Goal: Task Accomplishment & Management: Manage account settings

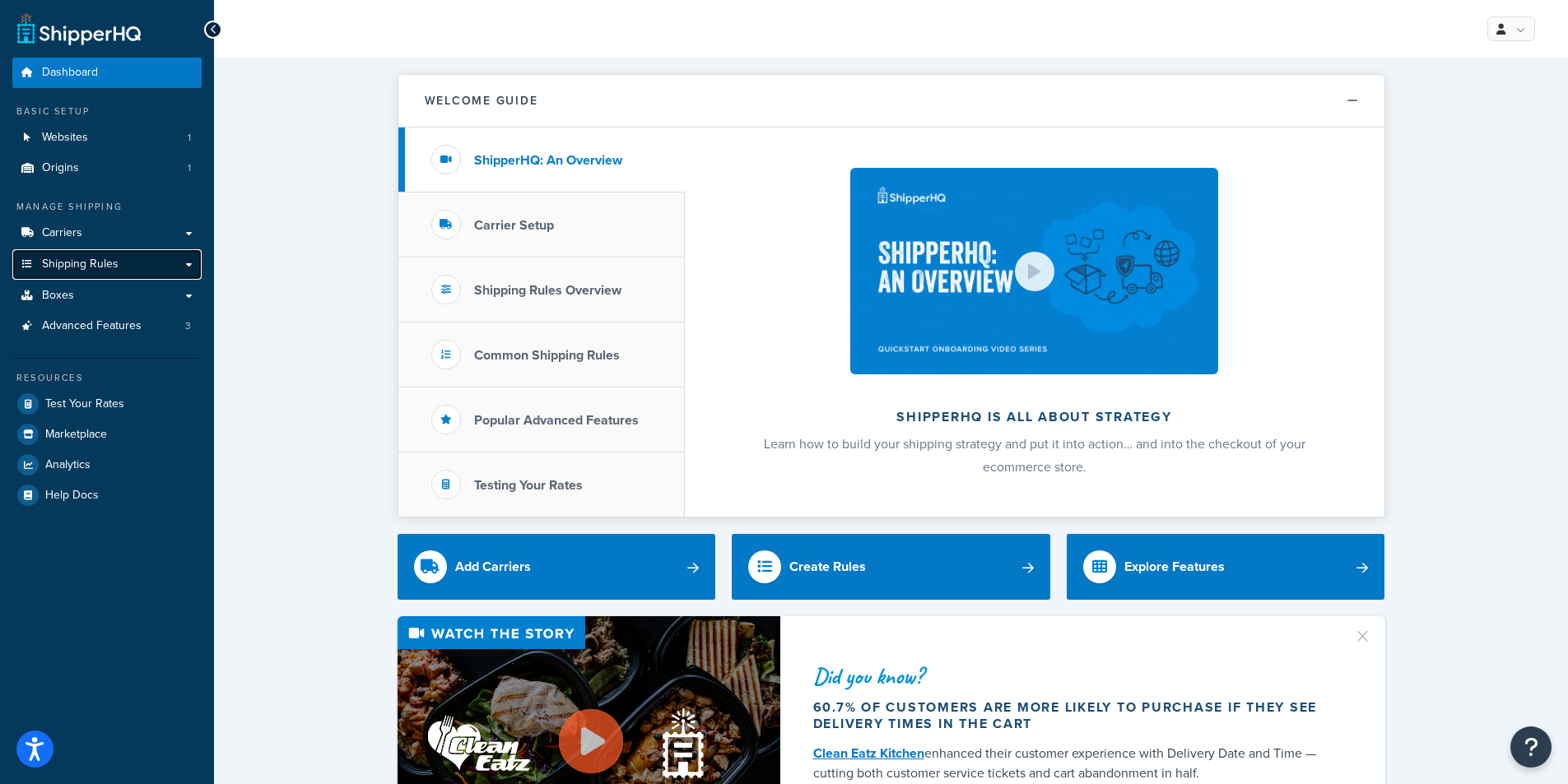
click at [107, 262] on span "Shipping Rules" at bounding box center [80, 264] width 76 height 14
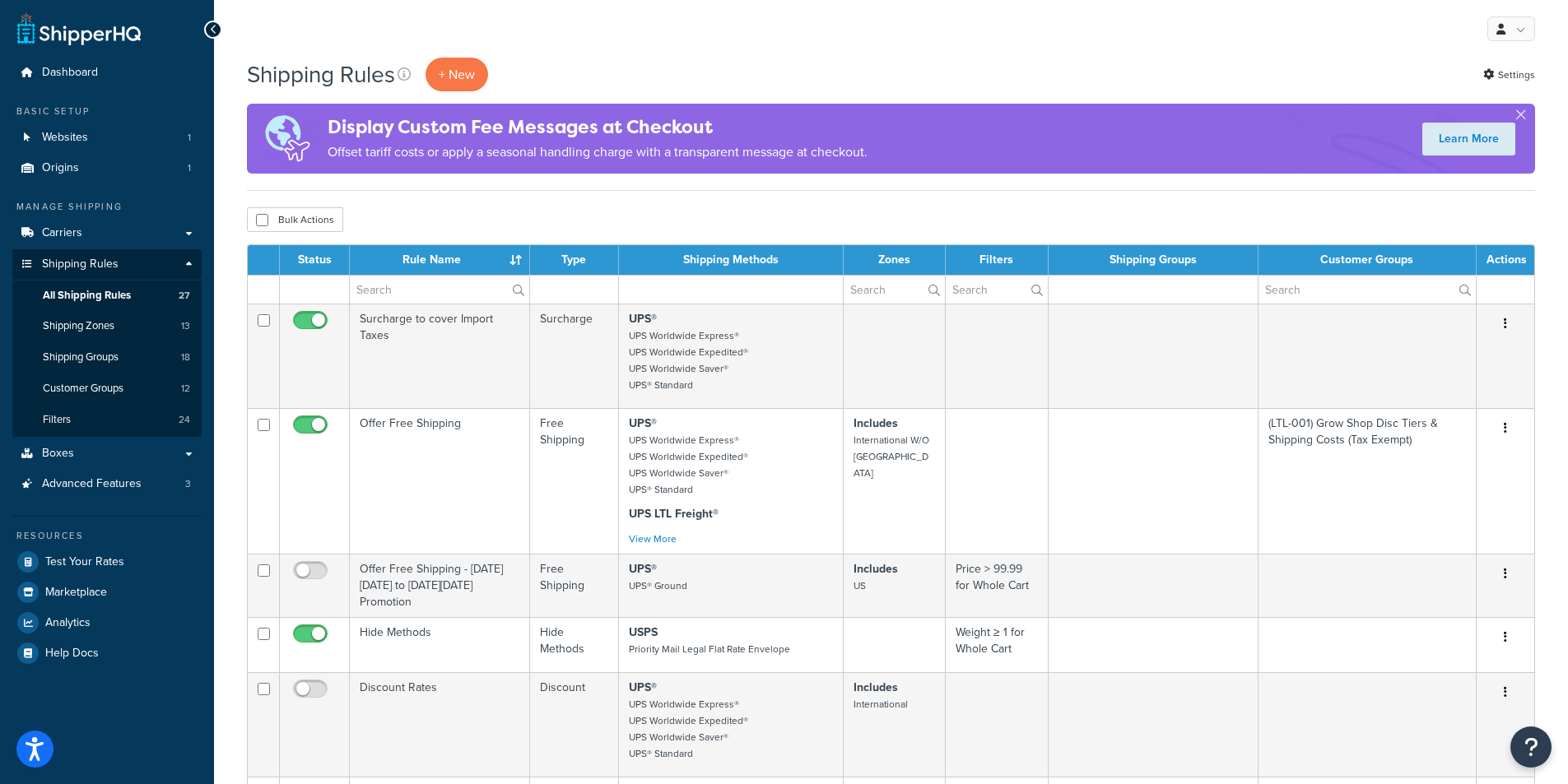
click at [763, 214] on div "Bulk Actions Duplicate Delete" at bounding box center [891, 220] width 1288 height 24
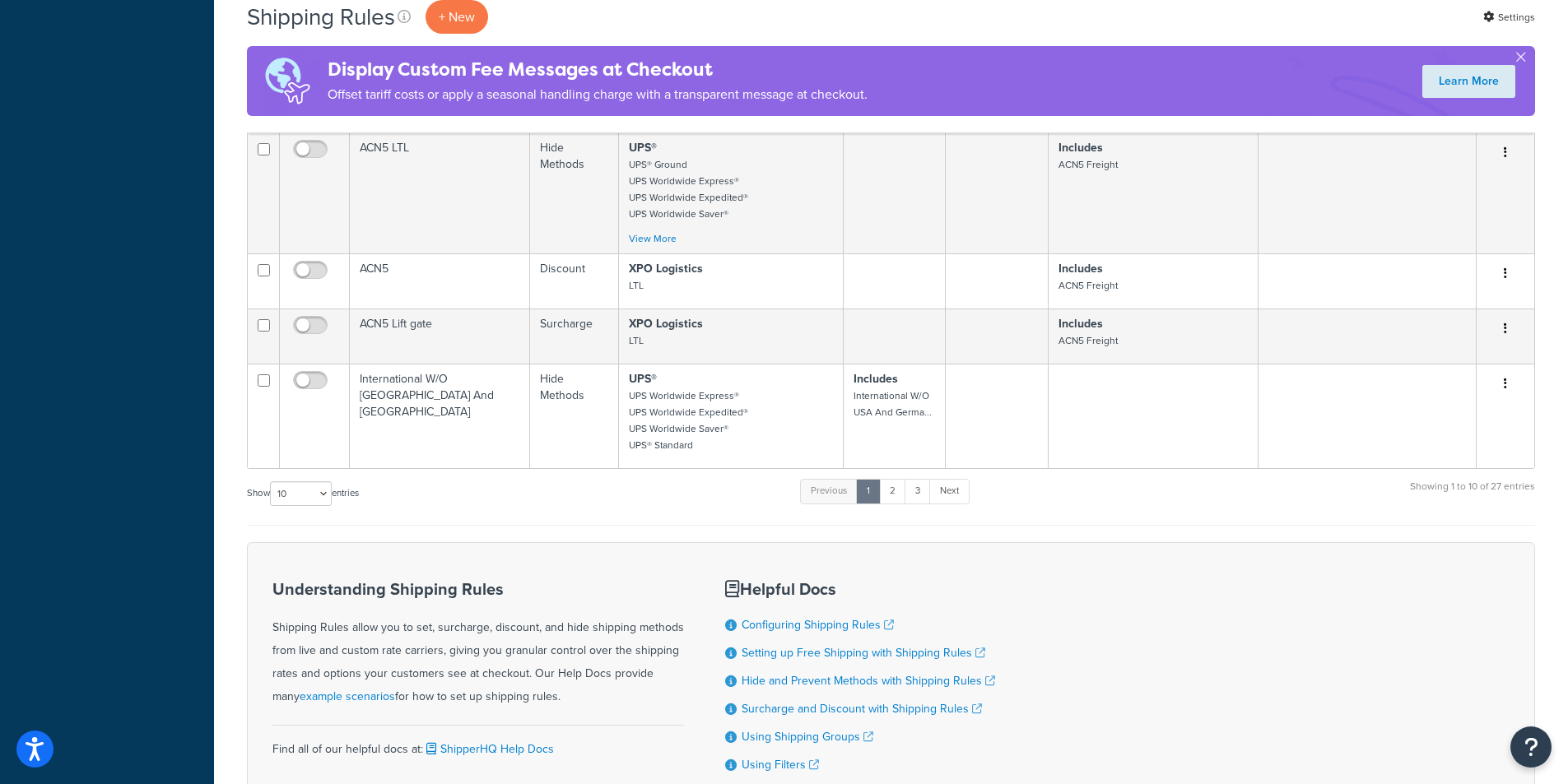
scroll to position [823, 0]
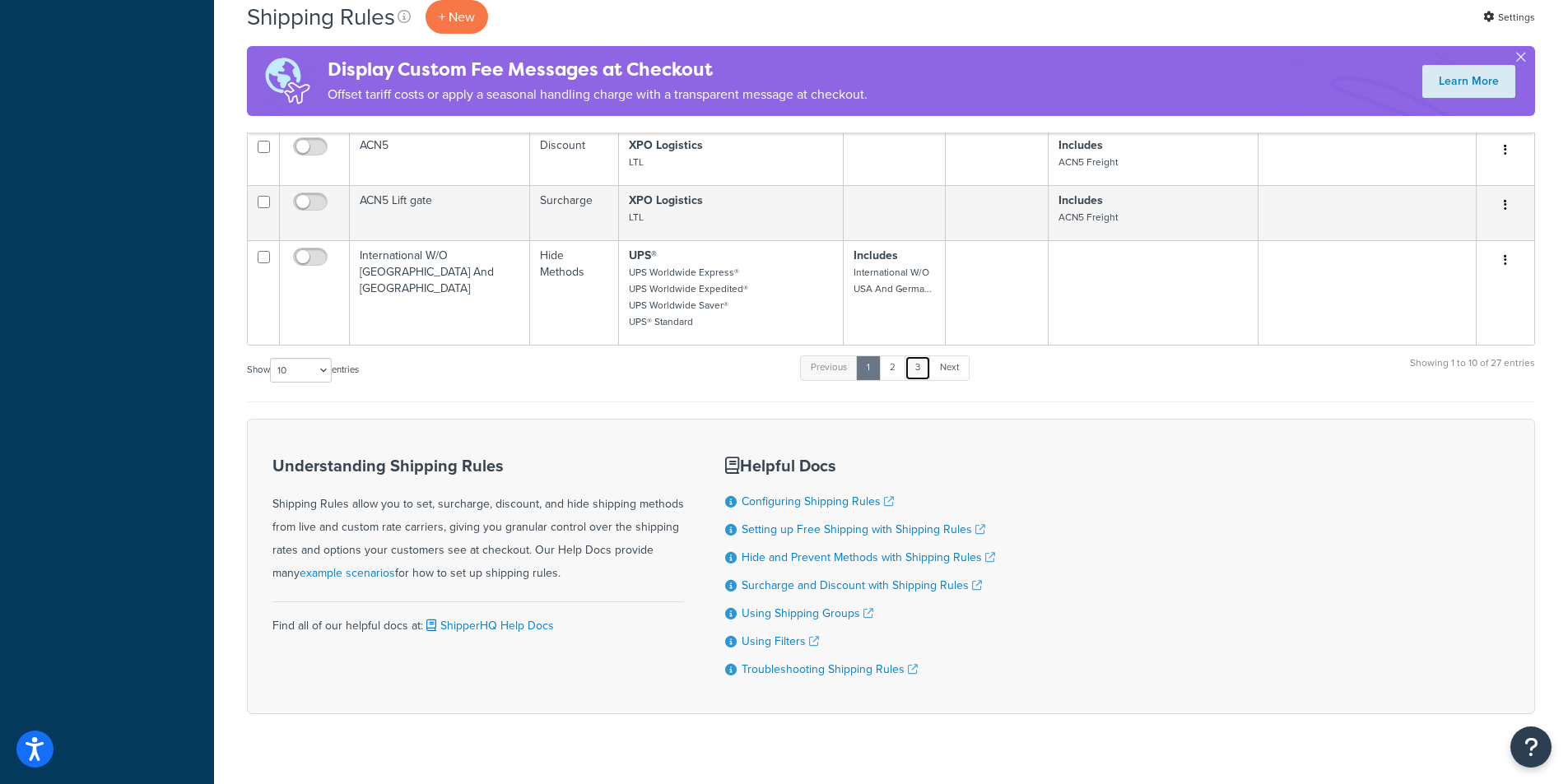
click at [925, 380] on link "3" at bounding box center [917, 368] width 26 height 24
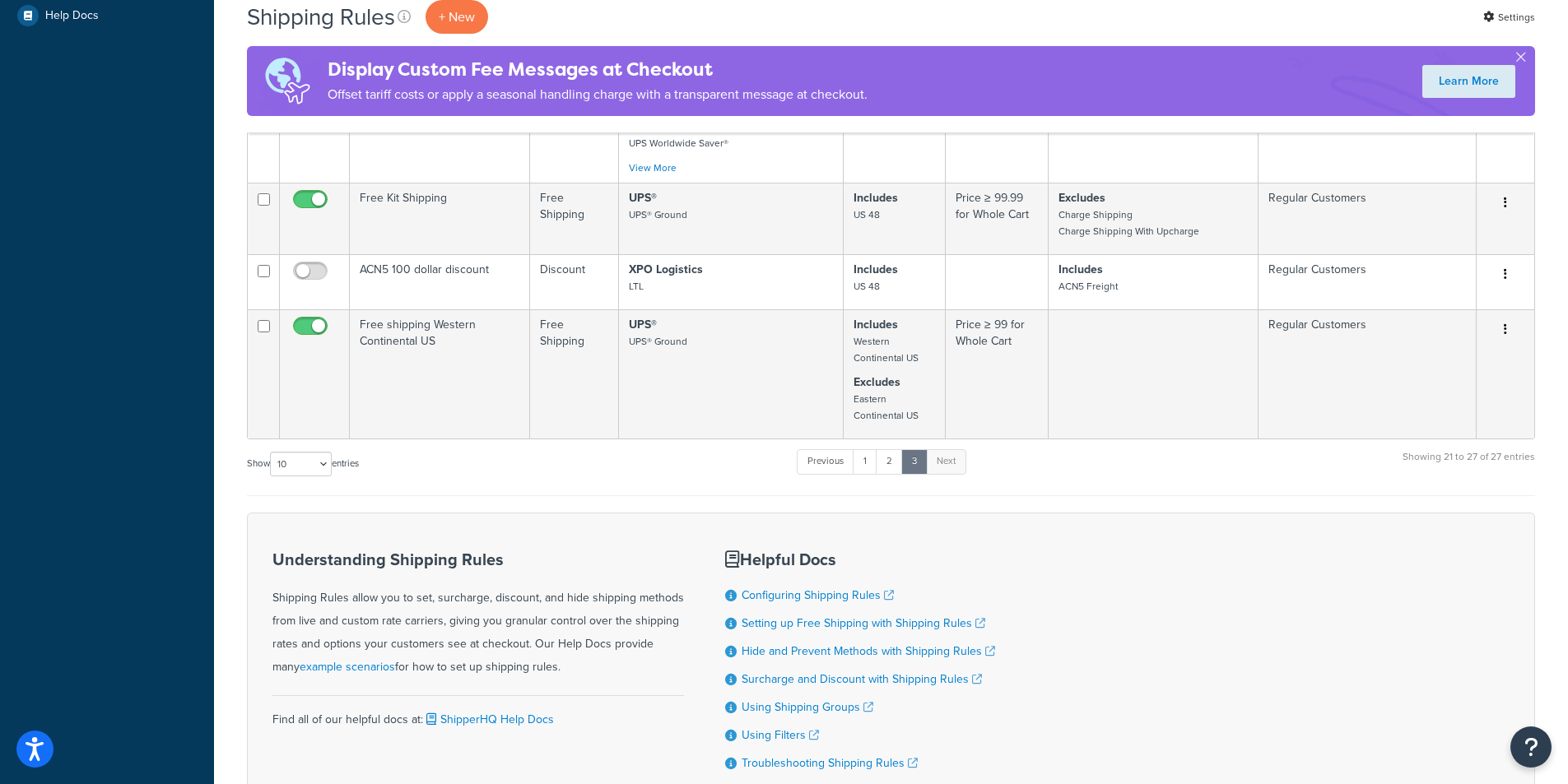
scroll to position [612, 0]
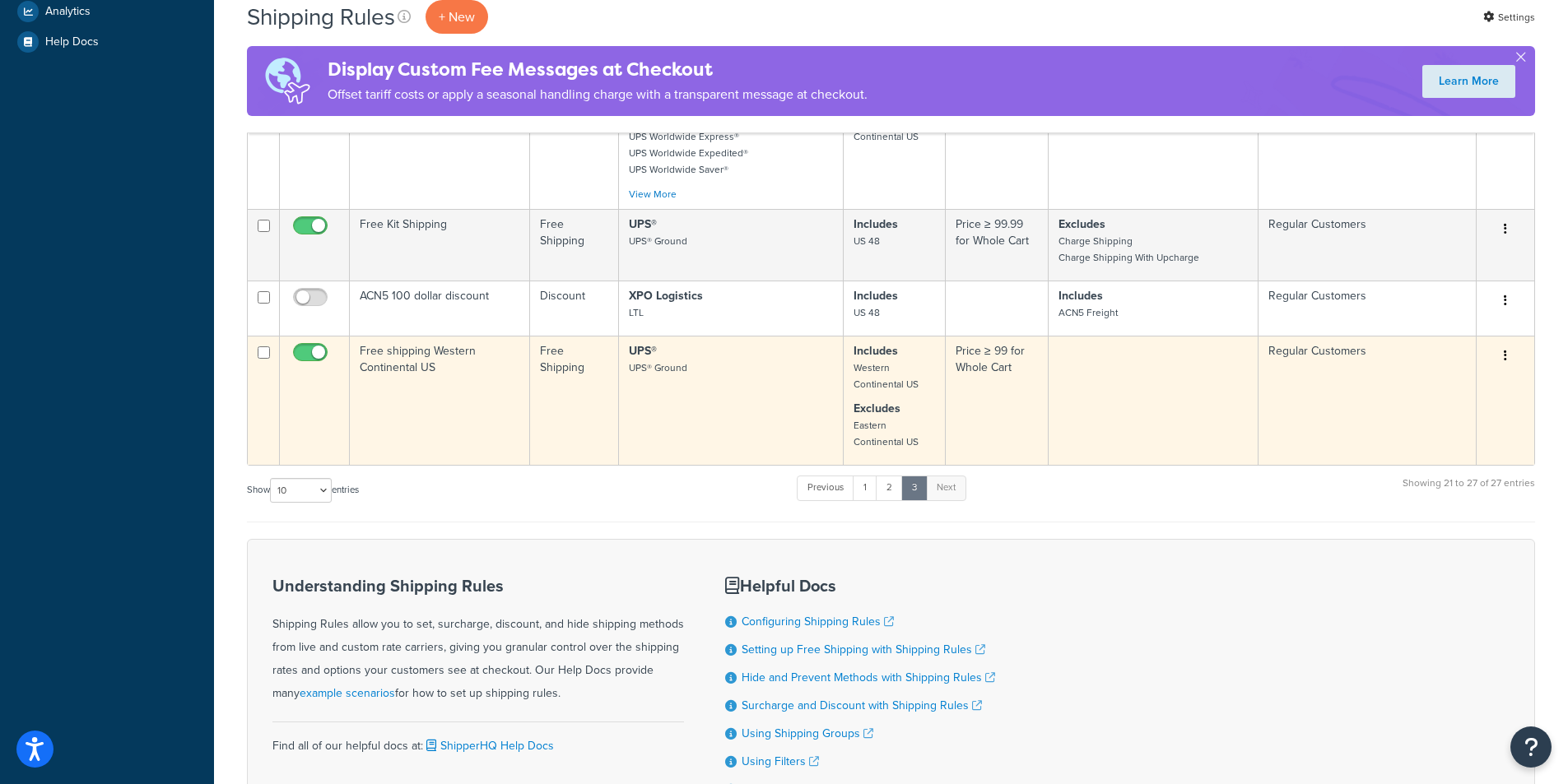
click at [686, 434] on td "UPS® UPS® Ground" at bounding box center [732, 400] width 224 height 129
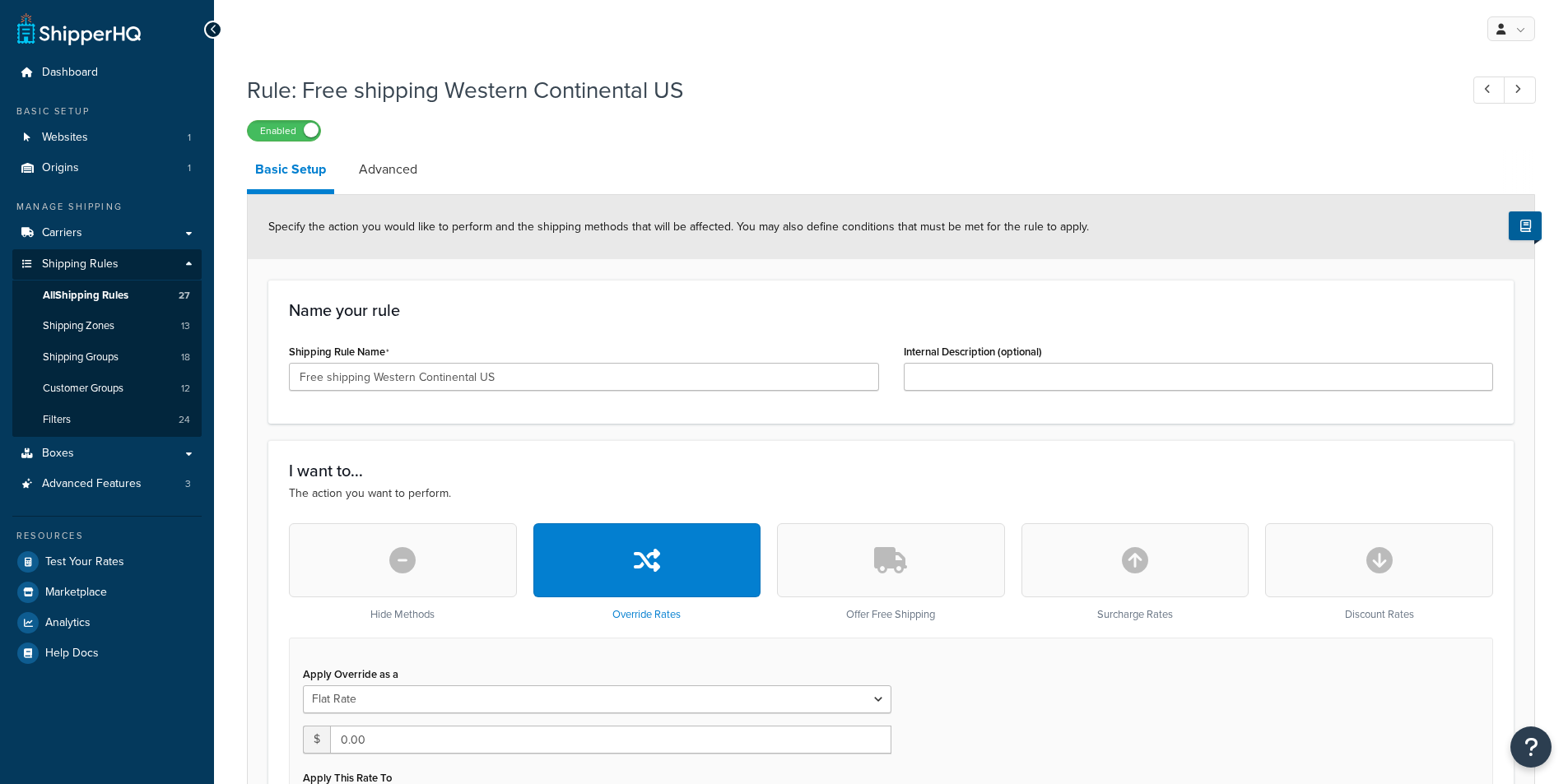
select select "ITEM"
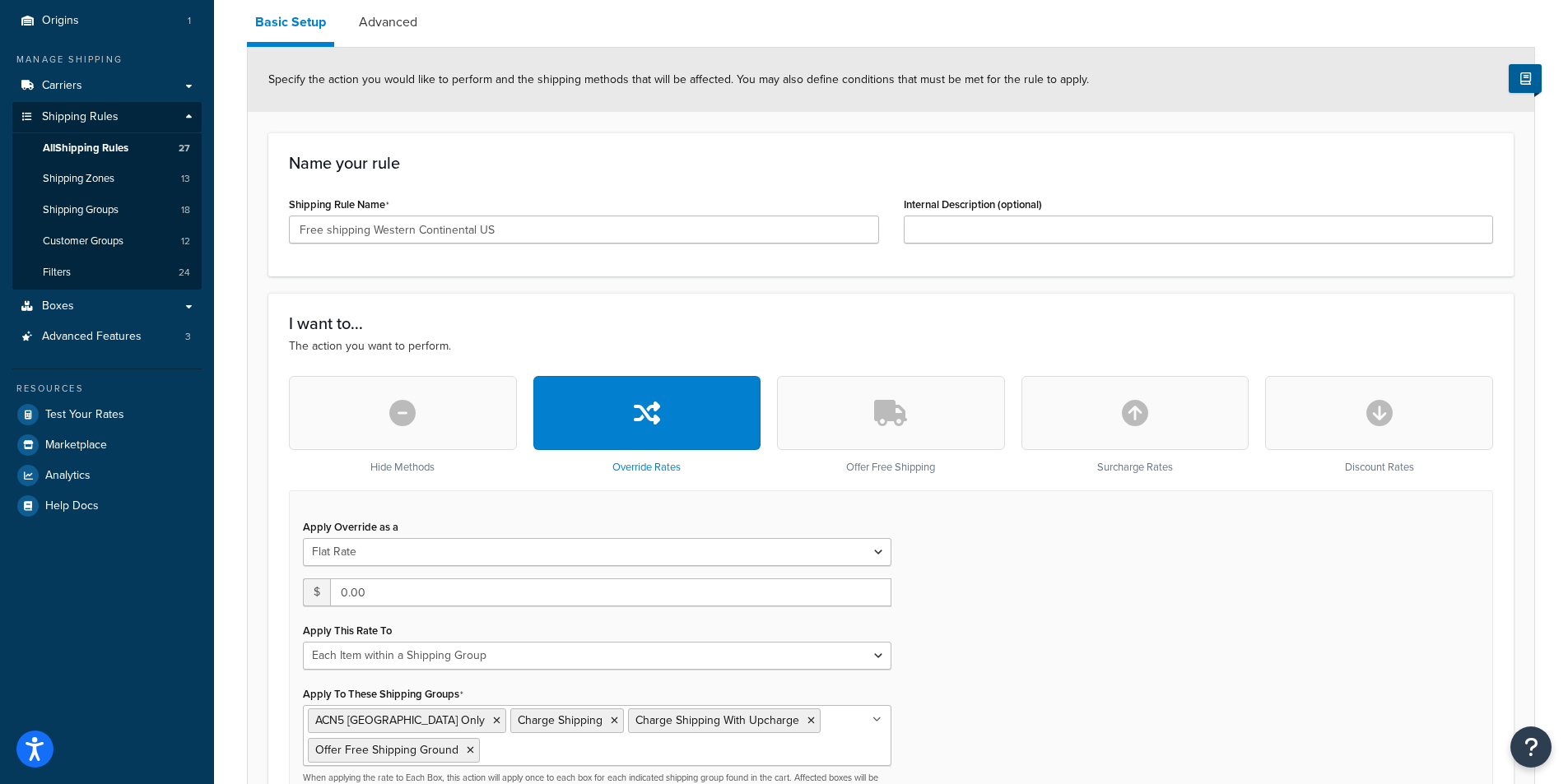
scroll to position [494, 0]
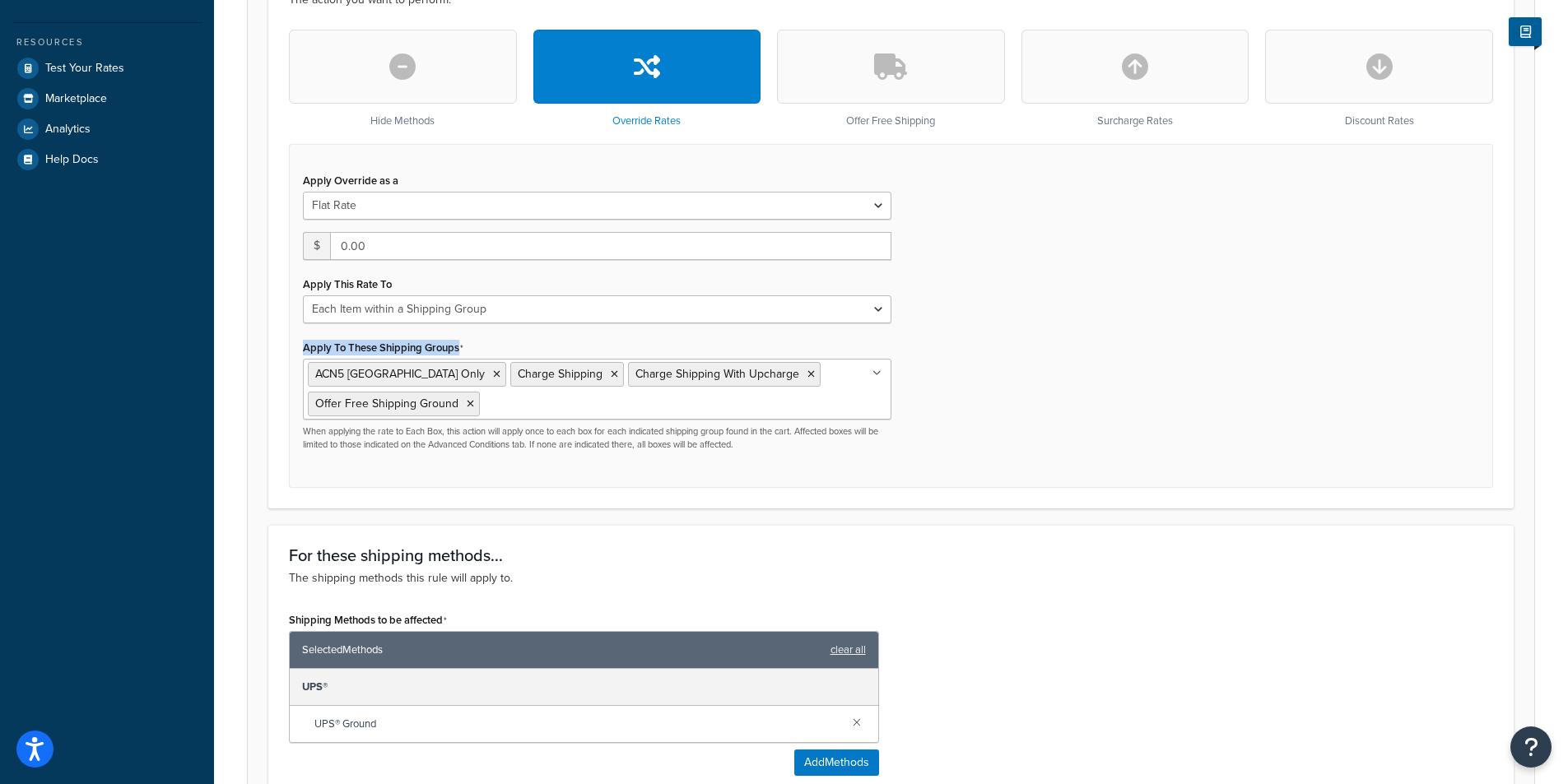
drag, startPoint x: 469, startPoint y: 351, endPoint x: 292, endPoint y: 356, distance: 177.1
click at [292, 356] on div "Apply Override as a Flat Rate Percentage Flat Rate & Percentage $ 0.00 Apply Th…" at bounding box center [597, 309] width 613 height 282
click at [240, 353] on div "Rule: Free shipping Western Continental US Enabled Basic Setup Advanced Specify…" at bounding box center [891, 659] width 1354 height 2173
click at [1136, 386] on div "Apply Override as a Flat Rate Percentage Flat Rate & Percentage $ 0.00 Apply Th…" at bounding box center [890, 316] width 1204 height 344
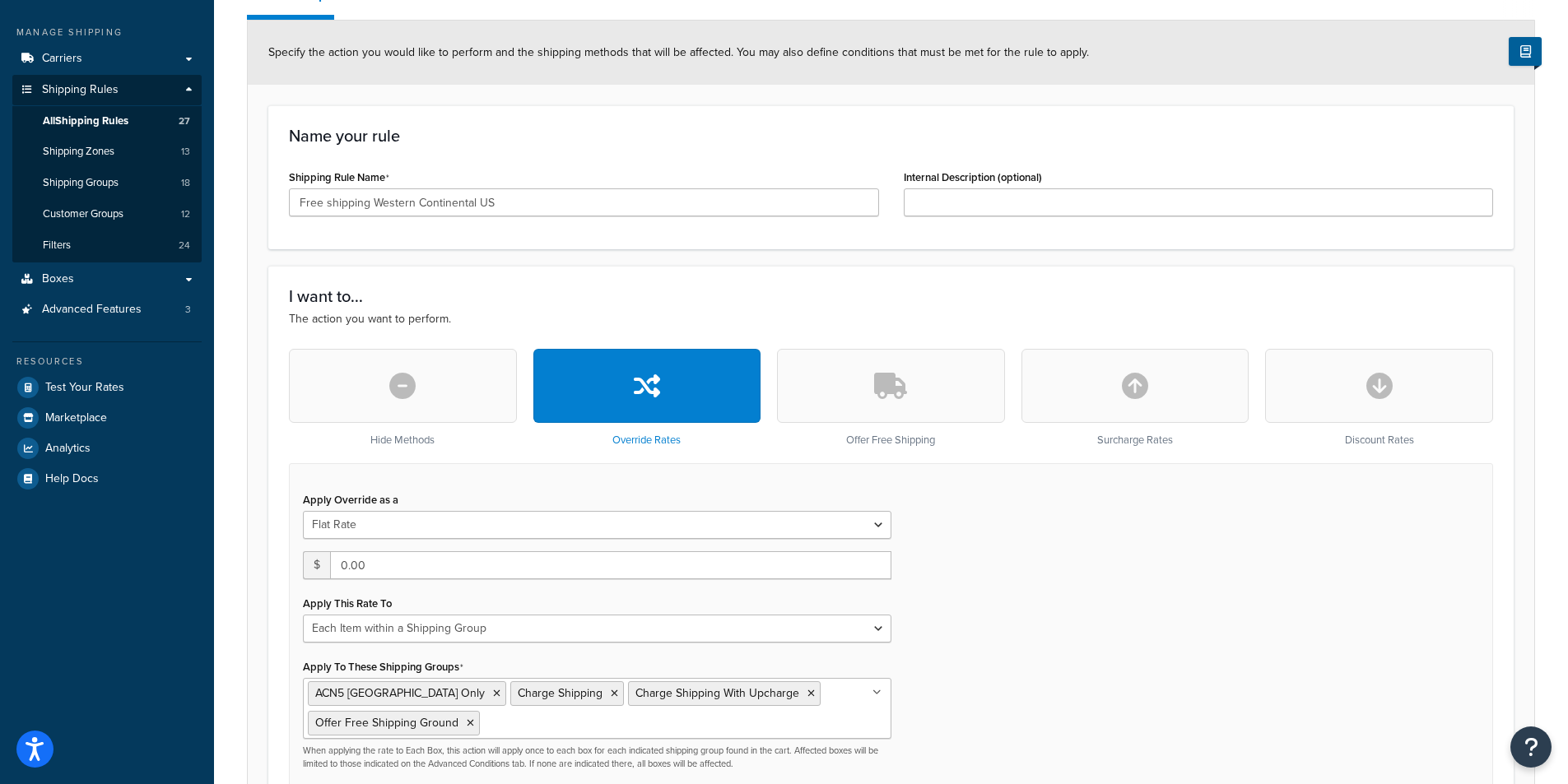
scroll to position [82, 0]
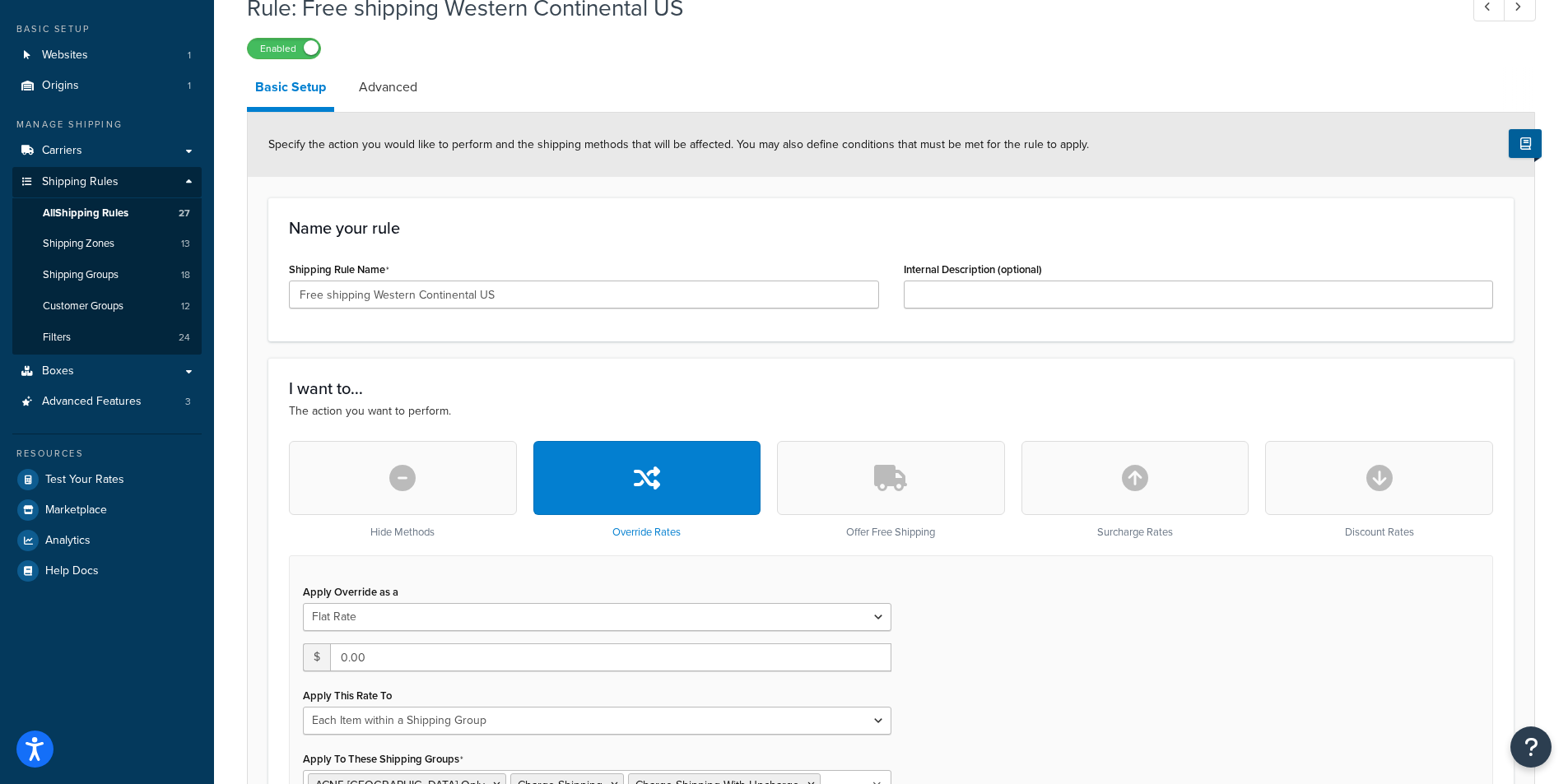
click at [885, 219] on div "Name your rule Shipping Rule Name Free shipping Western Continental US Internal…" at bounding box center [891, 270] width 1246 height 144
click at [117, 252] on link "Shipping Zones 13" at bounding box center [107, 244] width 190 height 30
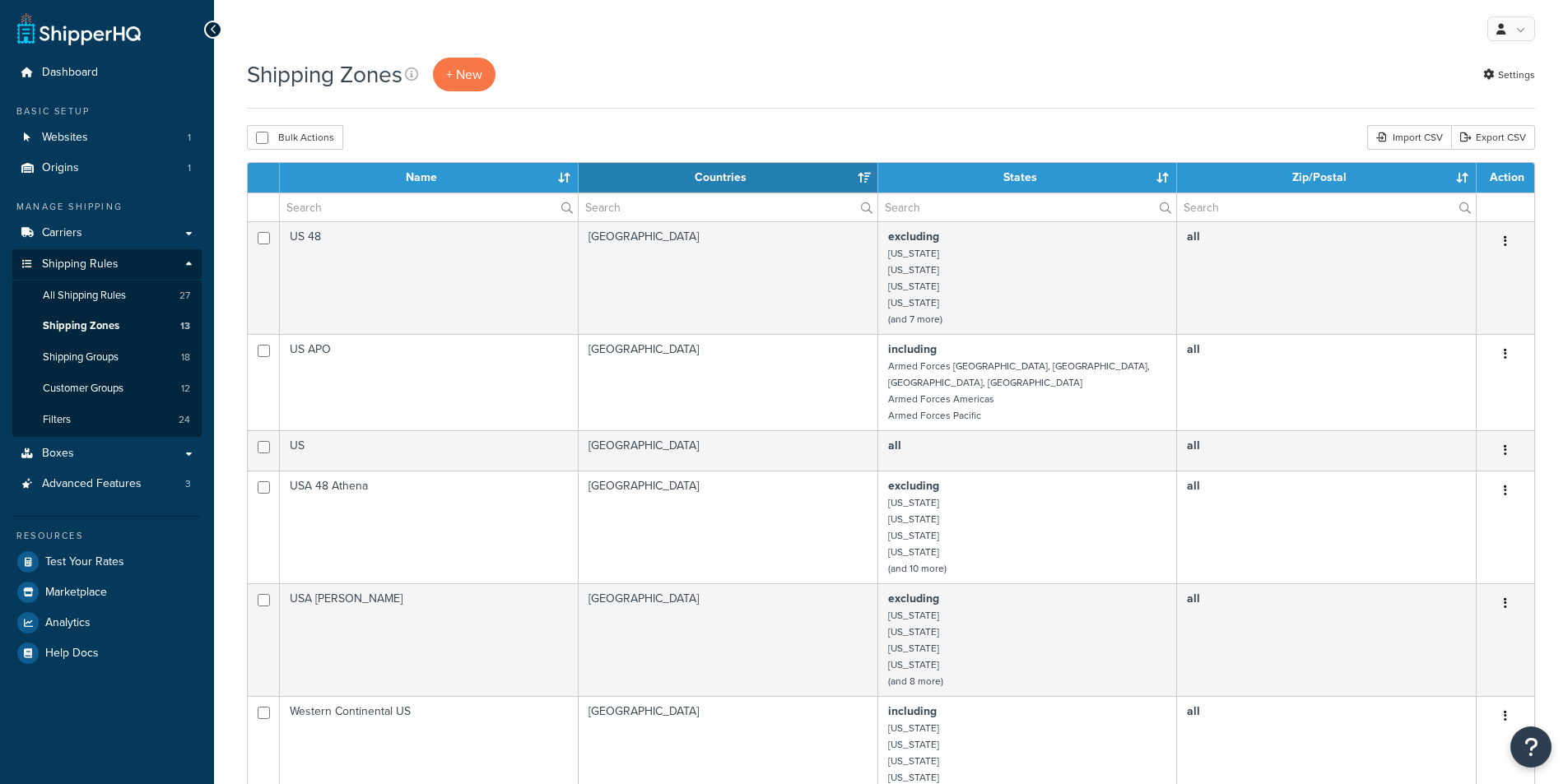
select select "15"
click at [89, 359] on span "Shipping Groups" at bounding box center [80, 357] width 75 height 14
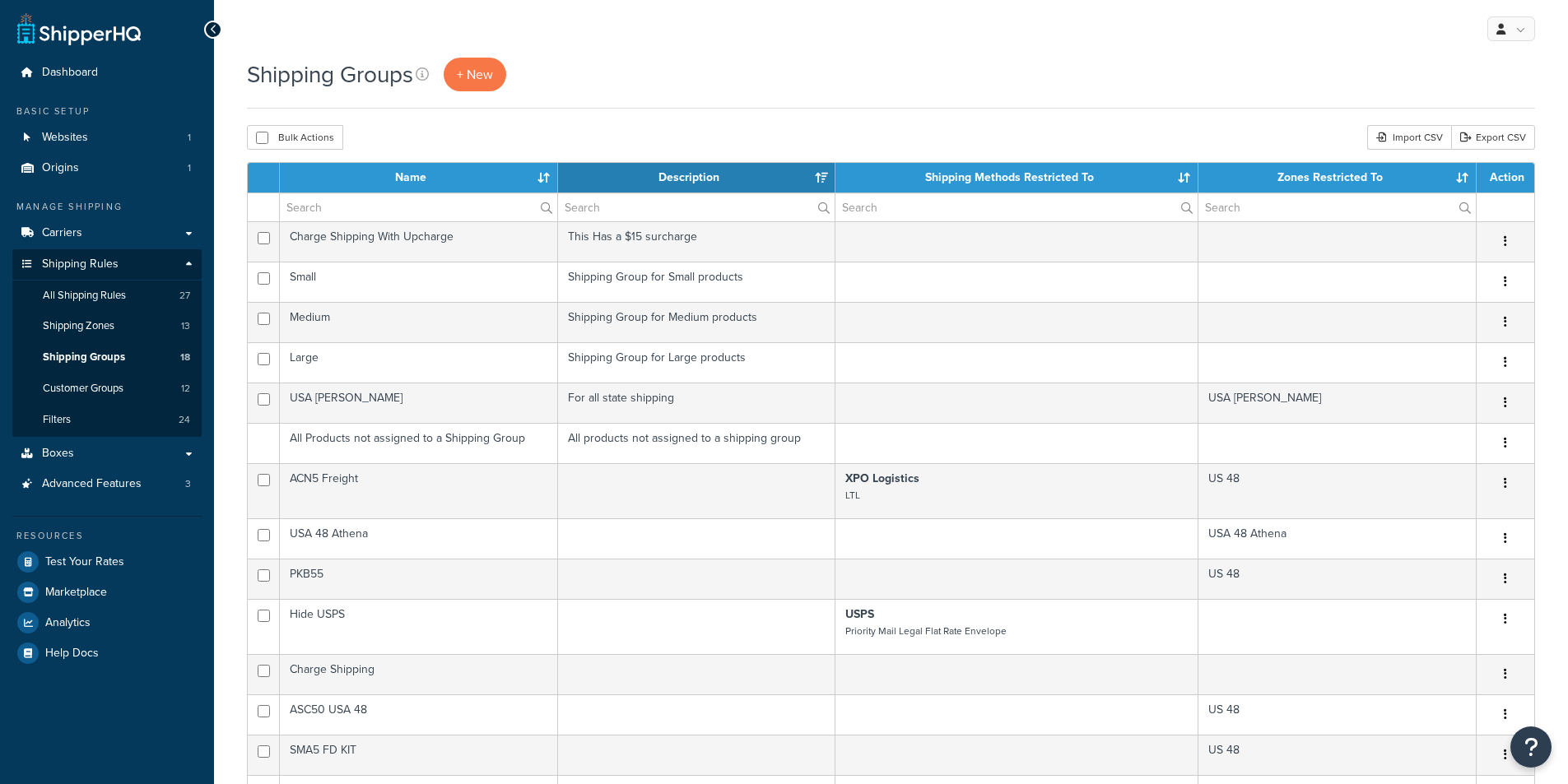
select select "15"
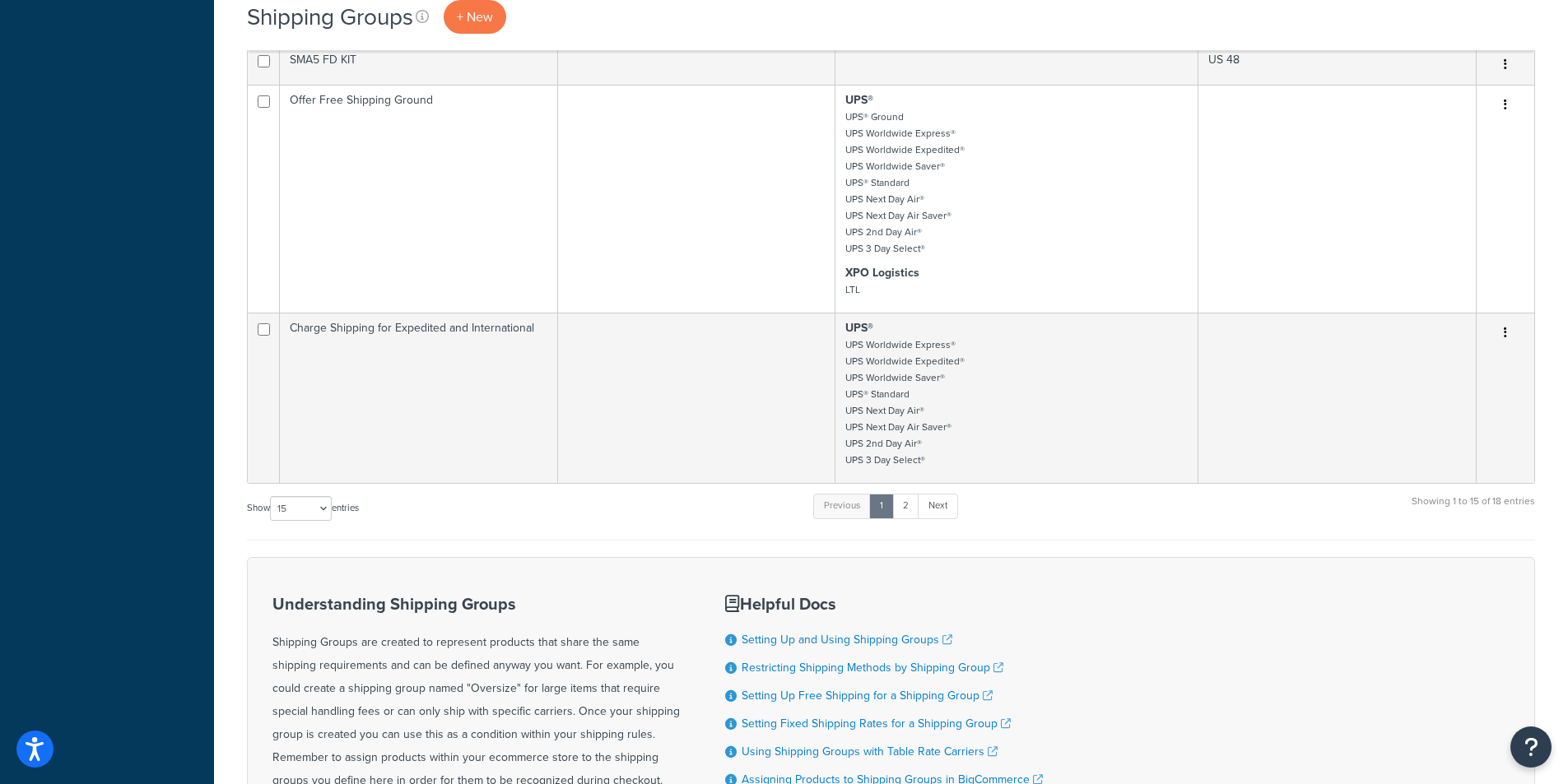
scroll to position [823, 0]
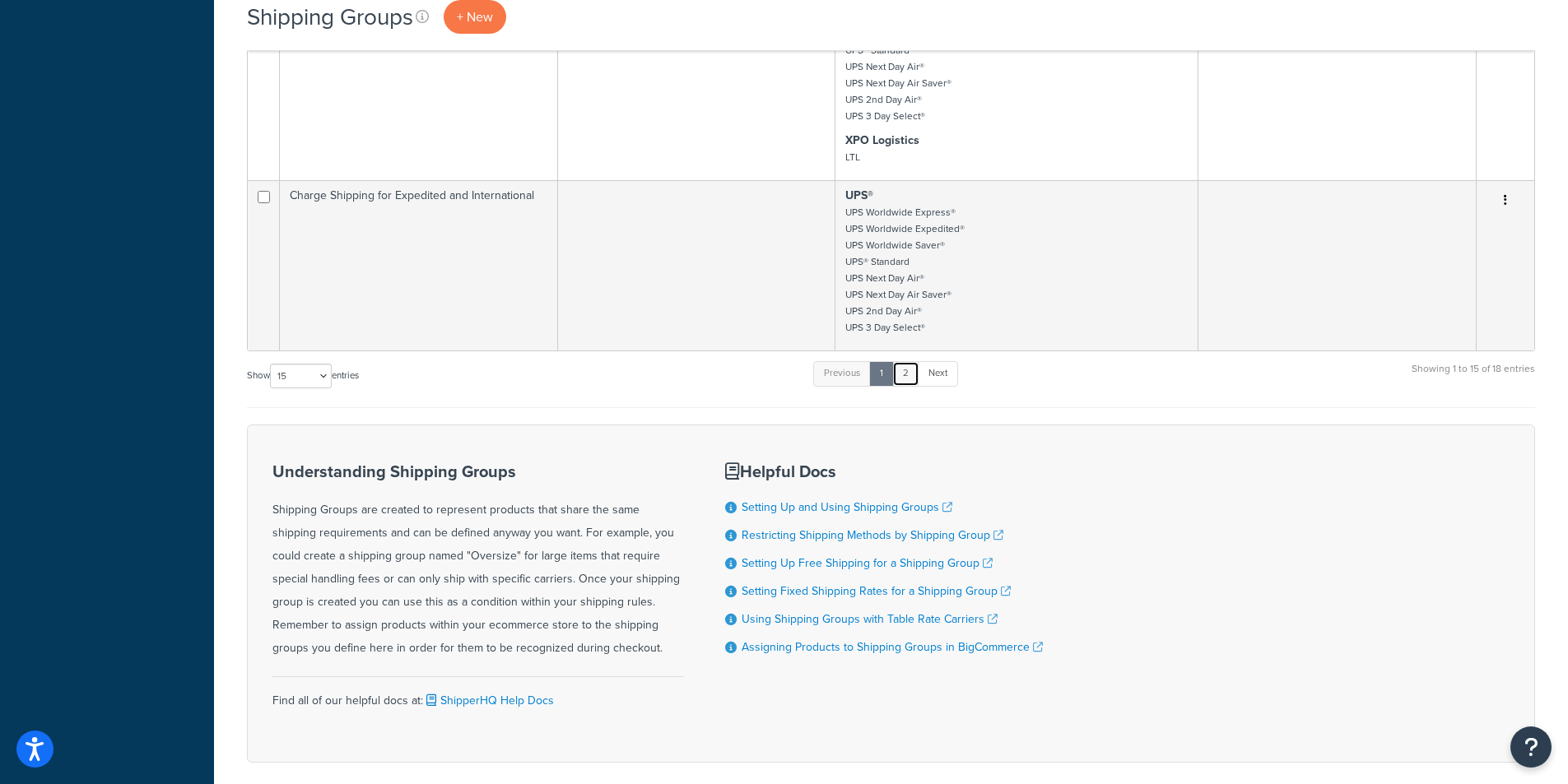
click at [906, 376] on link "2" at bounding box center [905, 373] width 27 height 24
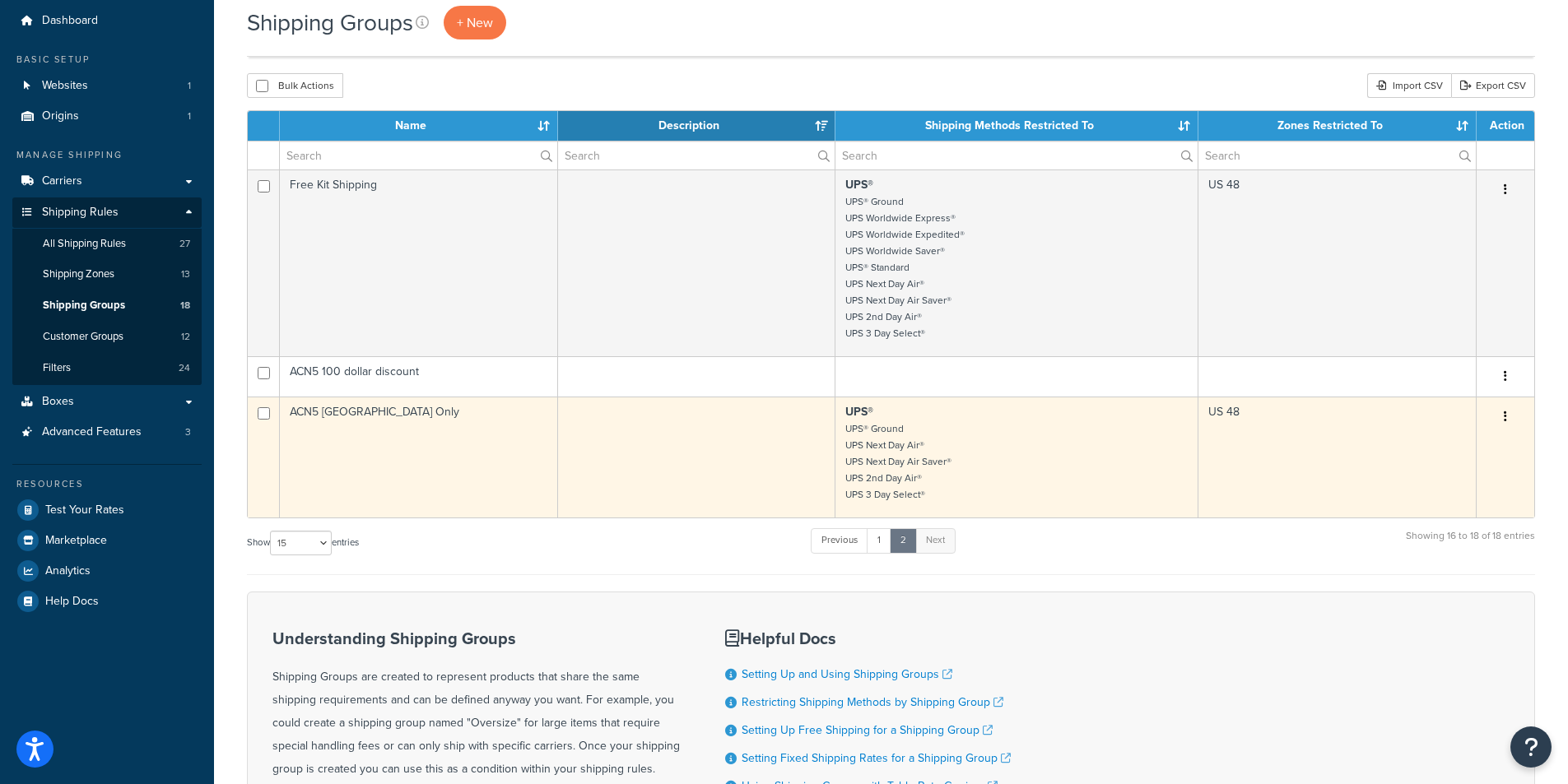
scroll to position [51, 0]
click at [475, 454] on td "ACN5 [GEOGRAPHIC_DATA] Only" at bounding box center [419, 458] width 278 height 121
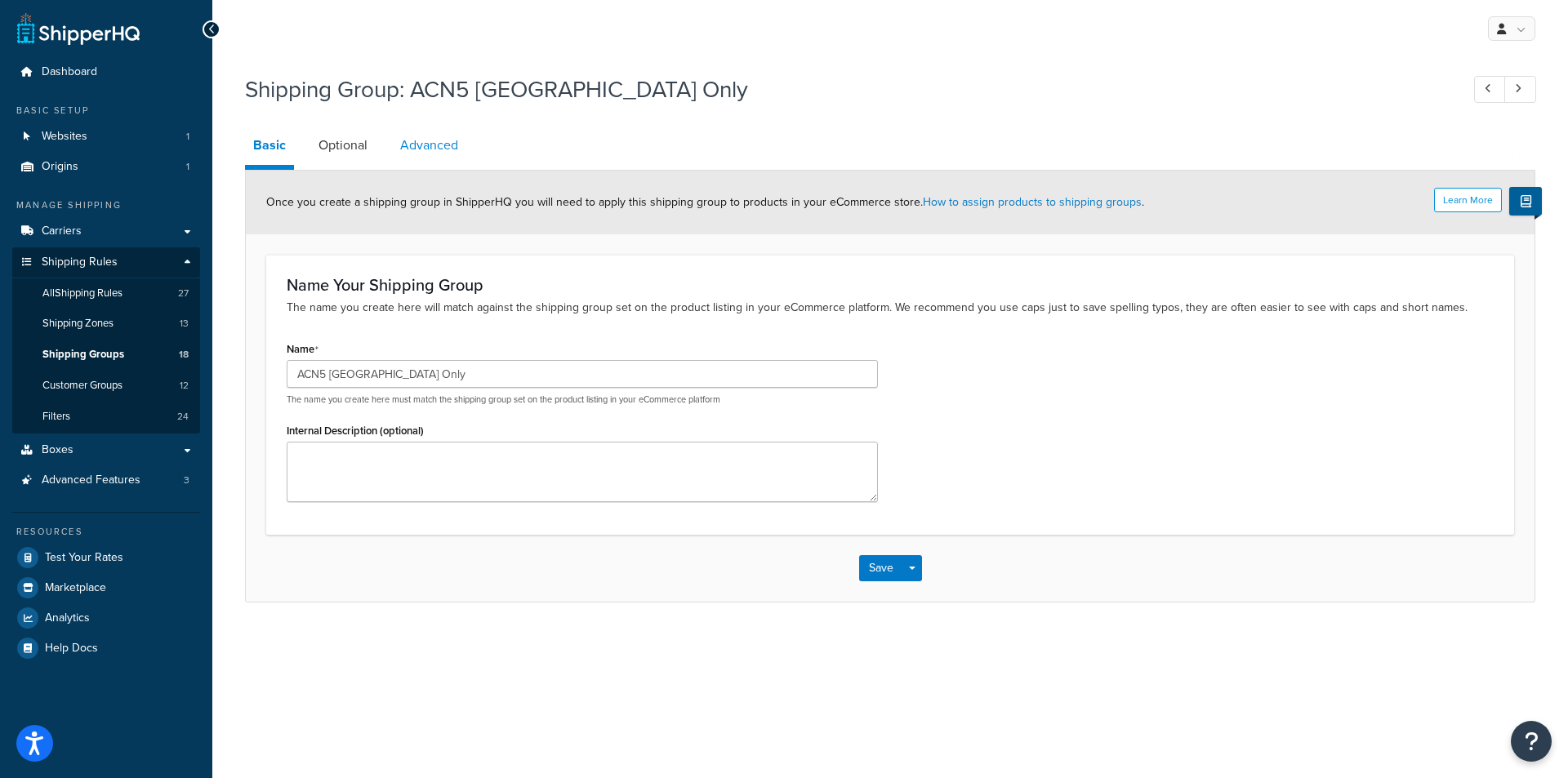
click at [414, 149] on link "Advanced" at bounding box center [428, 145] width 74 height 39
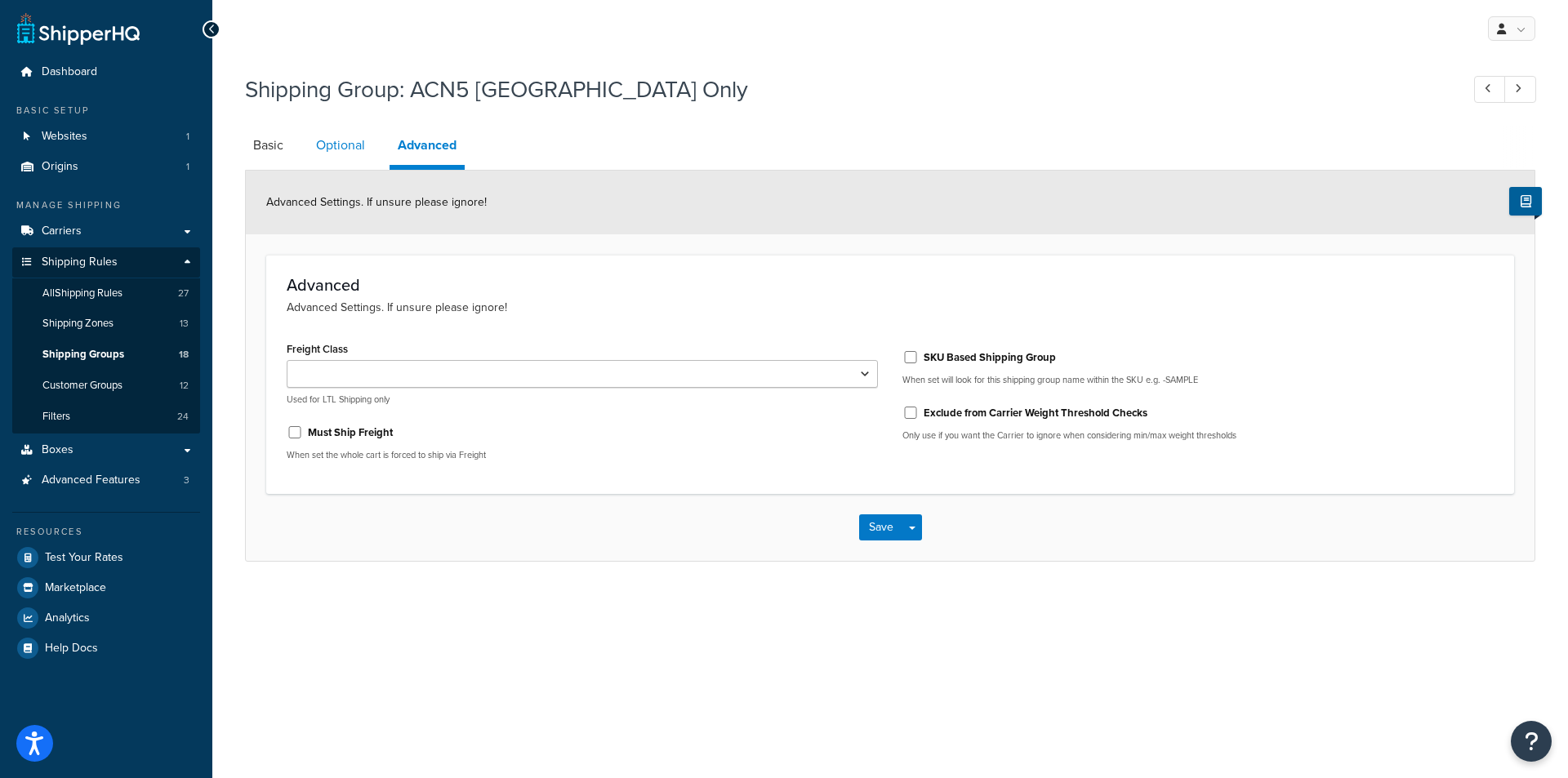
click at [333, 150] on link "Optional" at bounding box center [341, 145] width 65 height 39
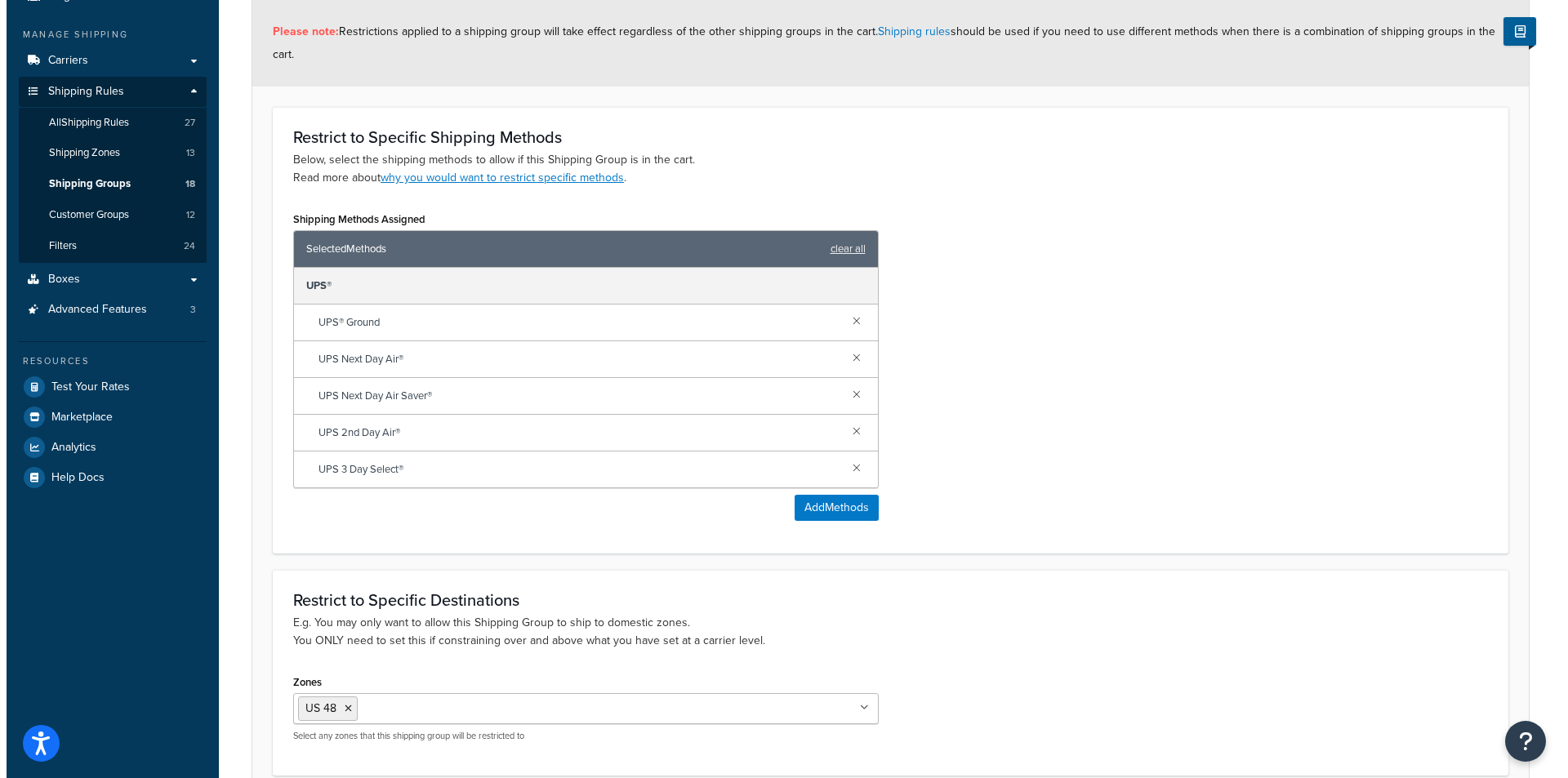
scroll to position [156, 0]
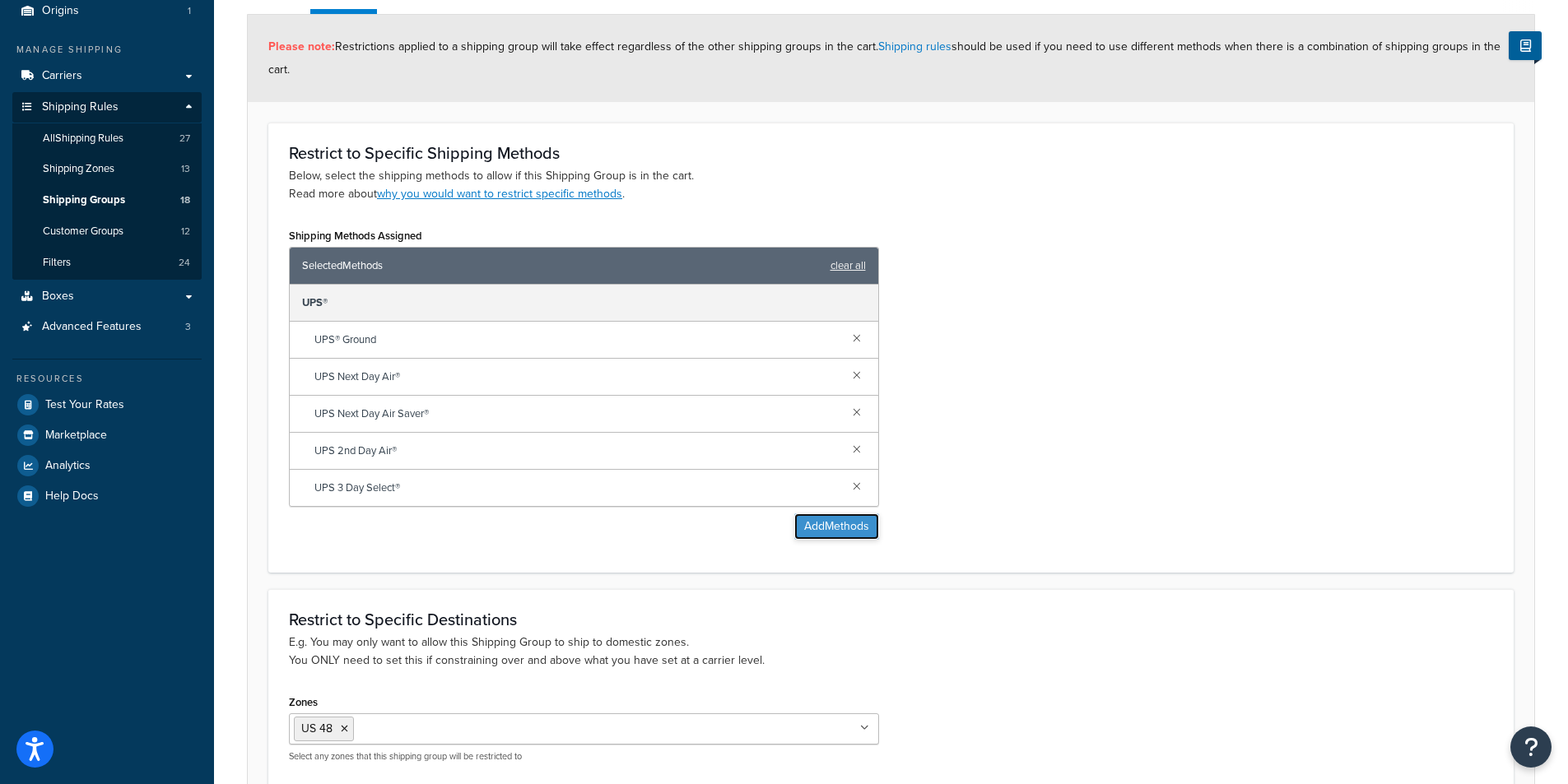
click at [825, 529] on button "Add Methods" at bounding box center [836, 527] width 85 height 26
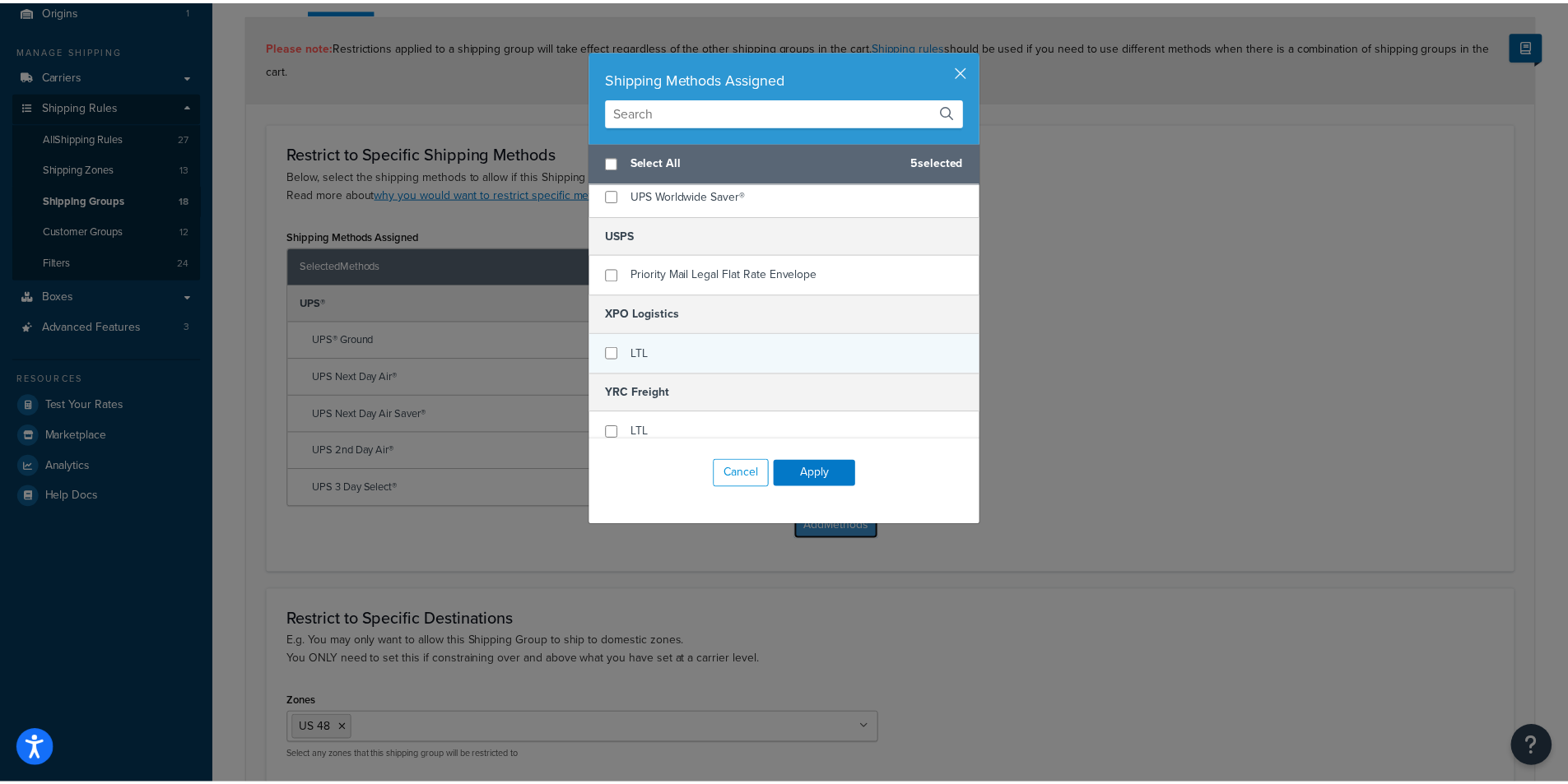
scroll to position [694, 0]
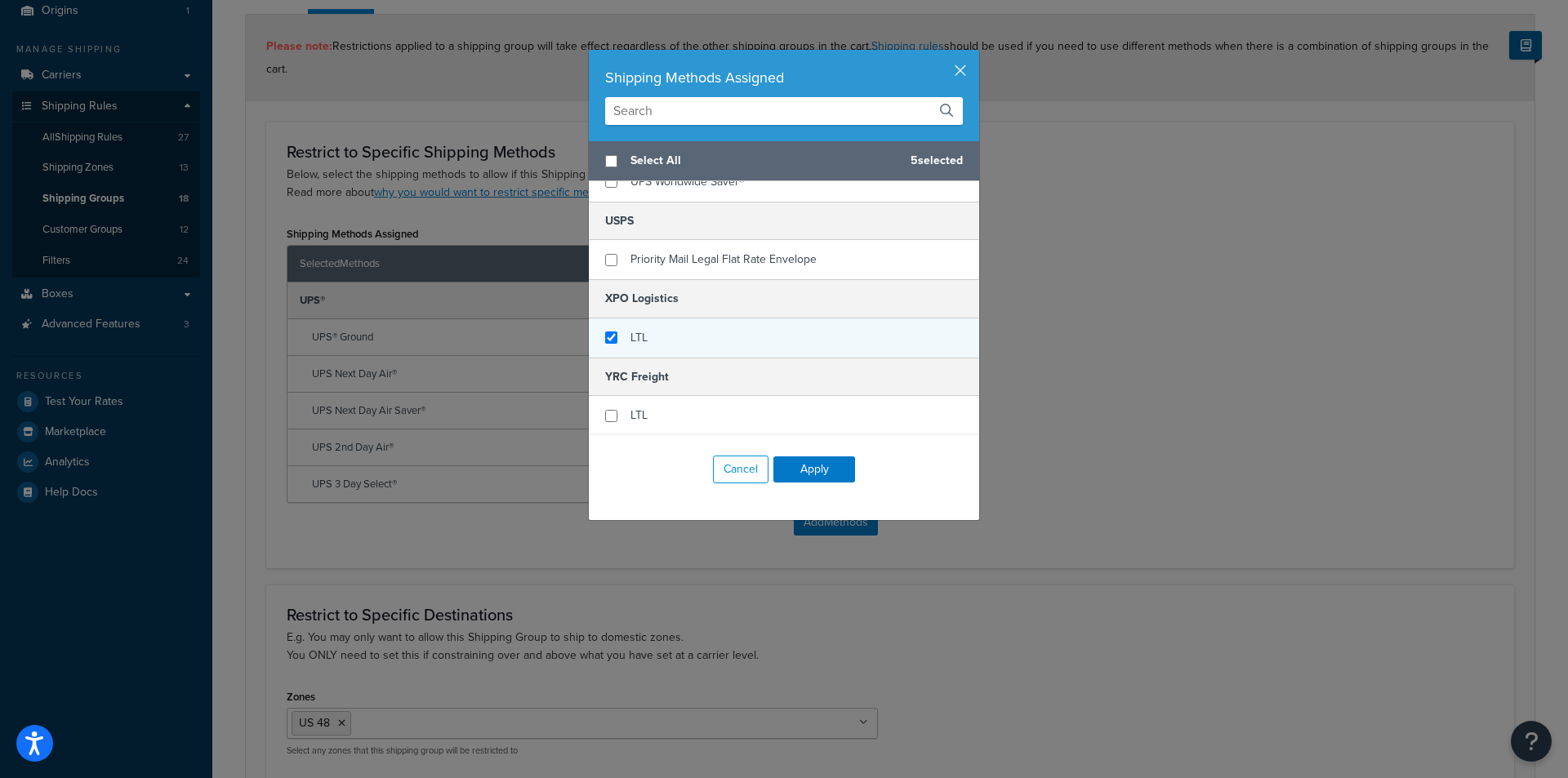
checkbox input "true"
click at [645, 334] on div "LTL" at bounding box center [783, 338] width 390 height 39
click at [804, 467] on button "Apply" at bounding box center [814, 469] width 81 height 26
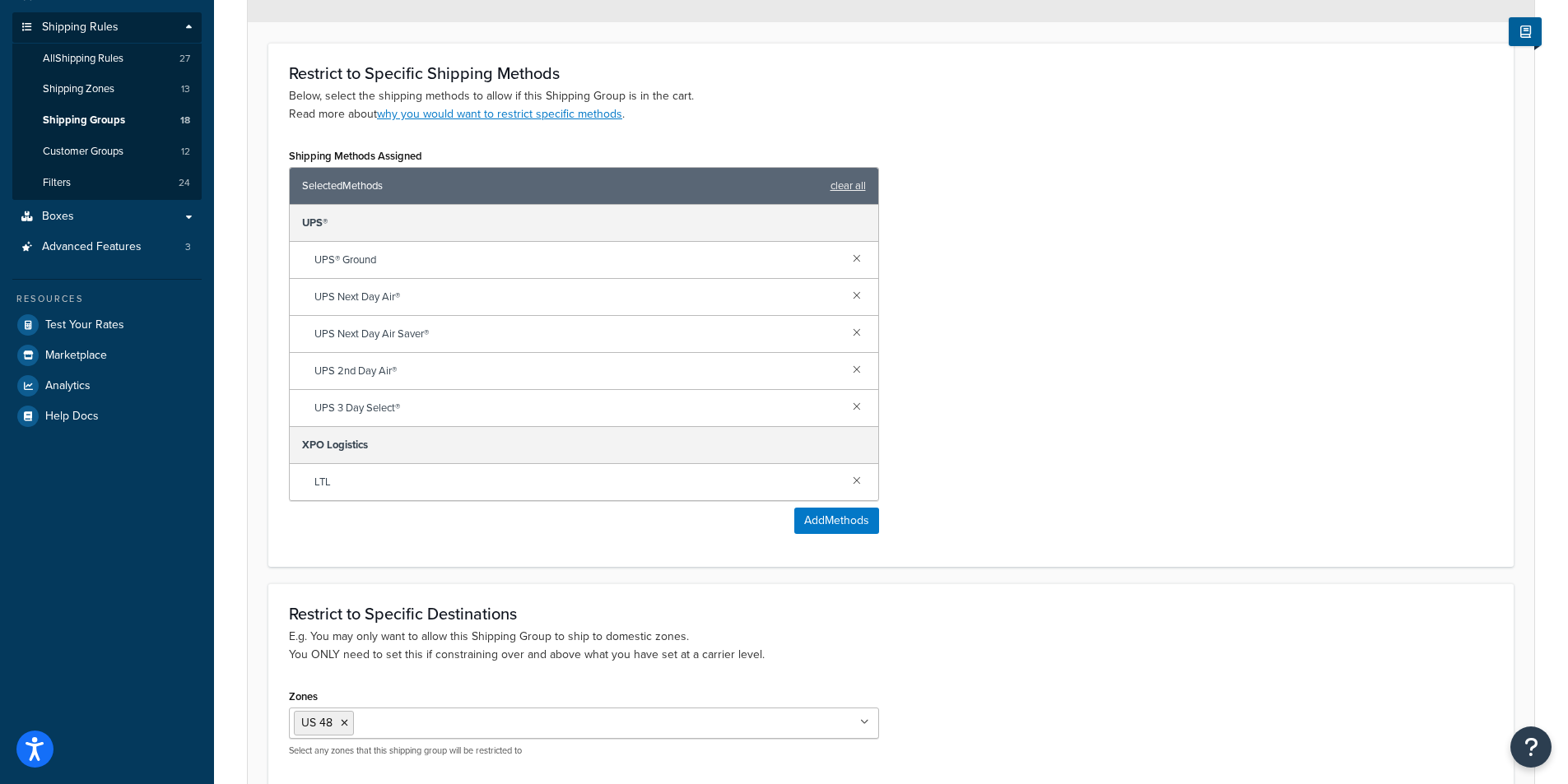
scroll to position [396, 0]
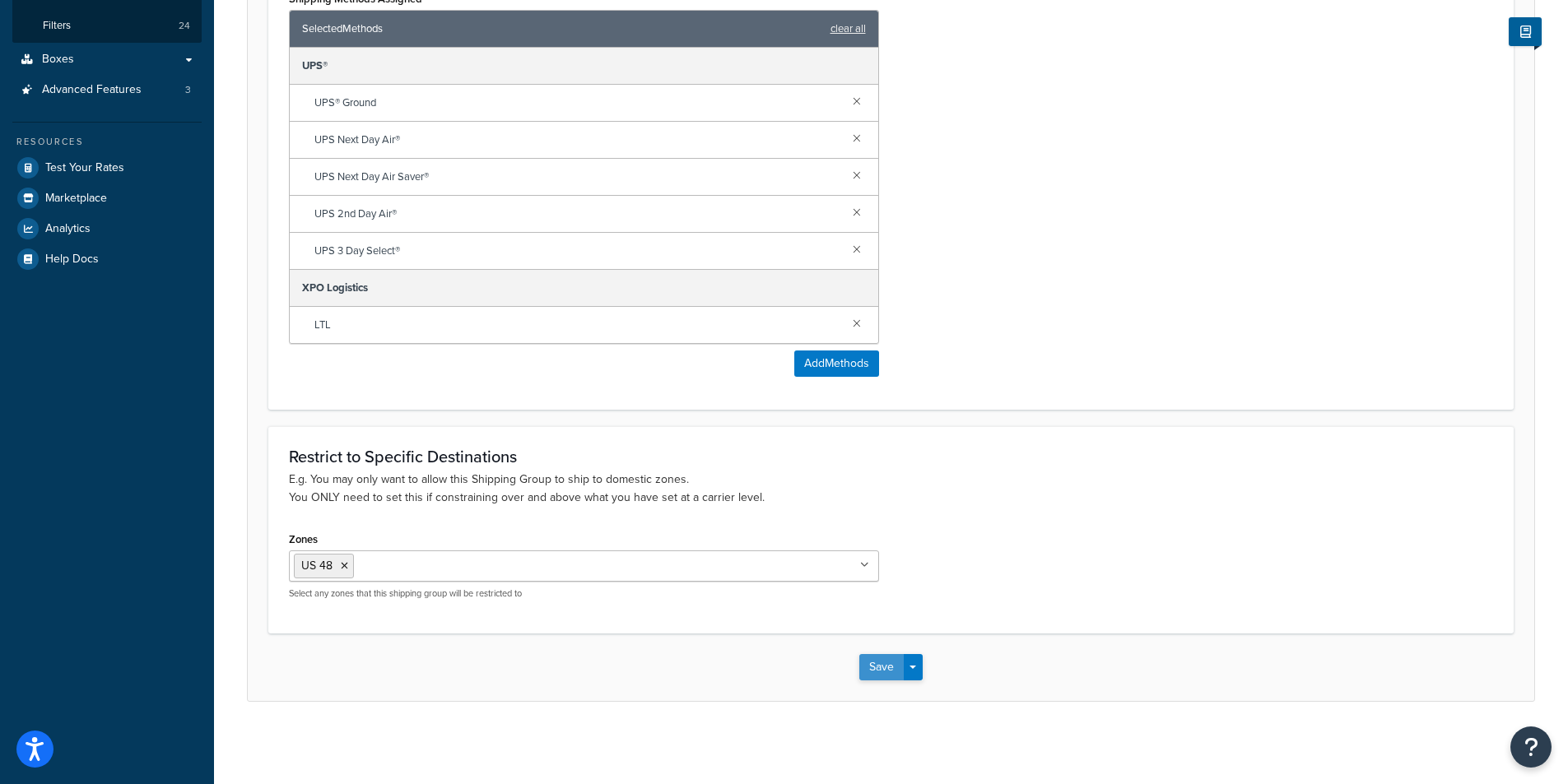
click at [872, 673] on button "Save" at bounding box center [881, 667] width 44 height 26
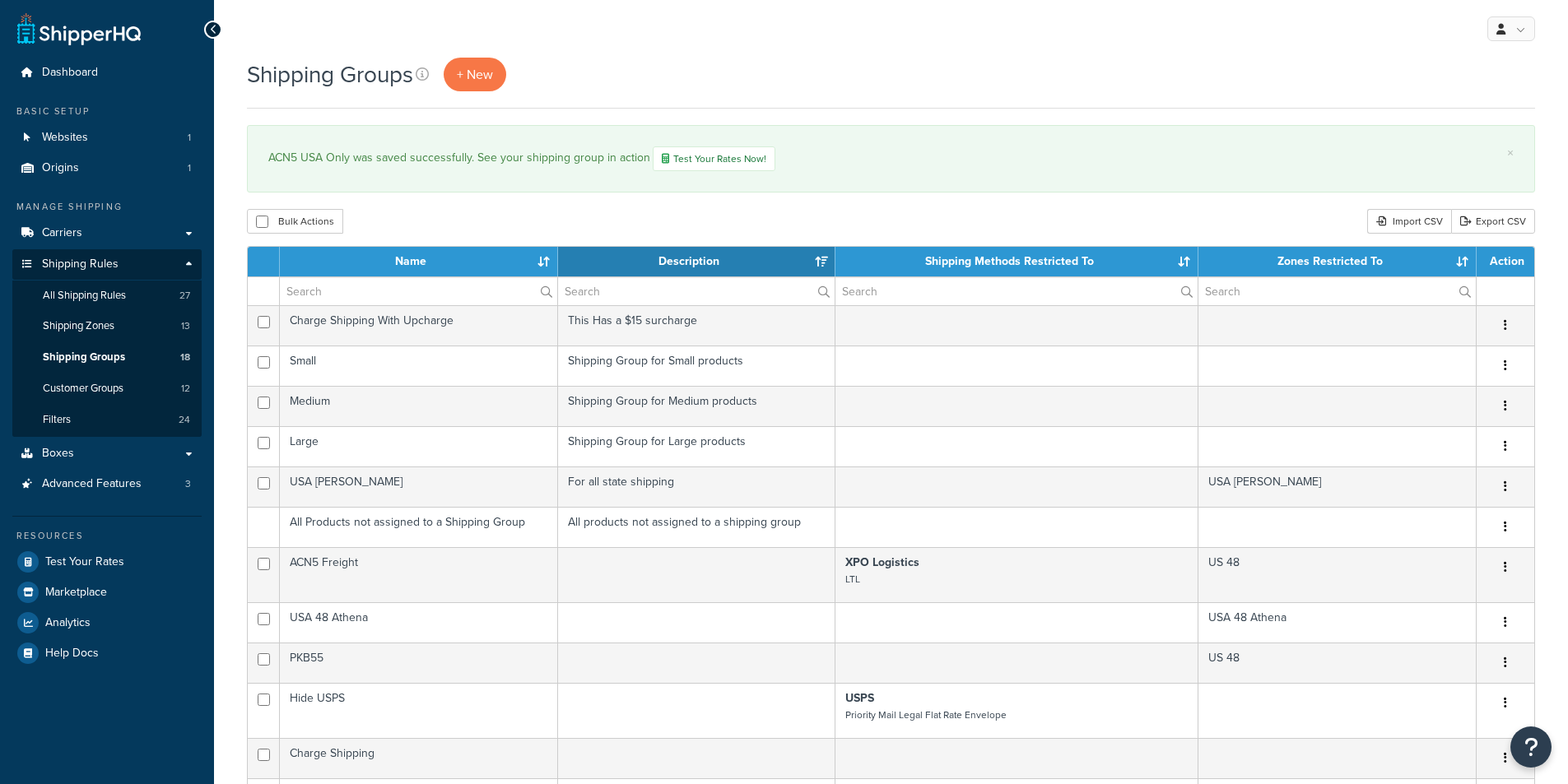
select select "15"
